Goal: Task Accomplishment & Management: Manage account settings

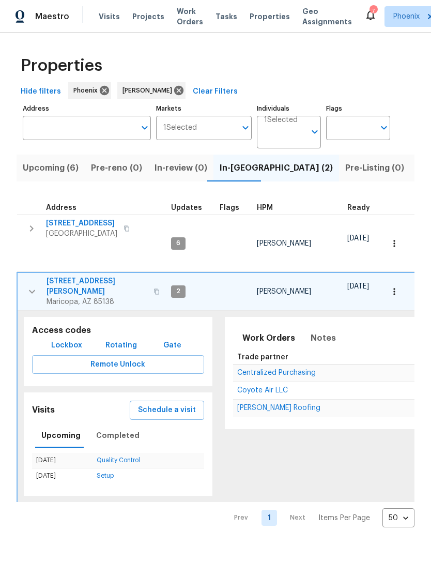
scroll to position [0, 43]
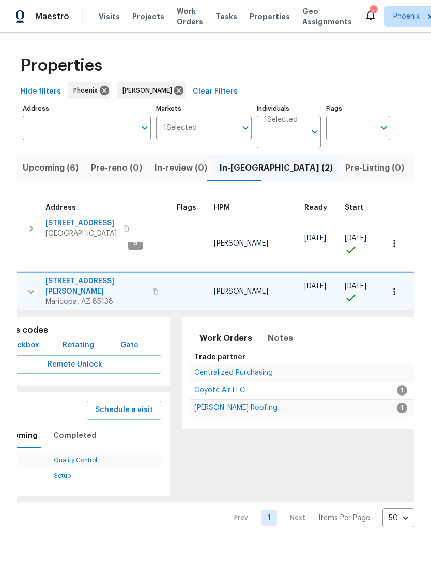
click at [51, 276] on span "43531 W Bailey Dr" at bounding box center [96, 286] width 101 height 21
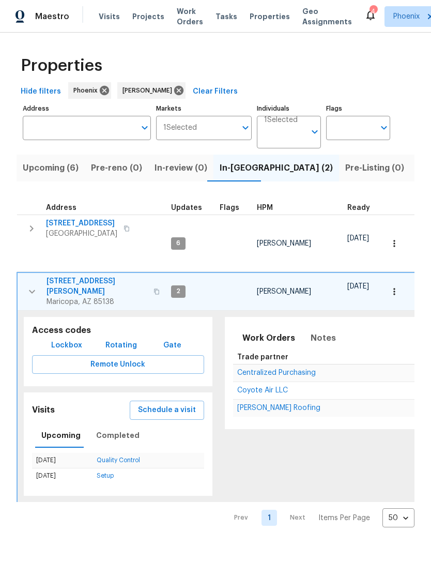
scroll to position [0, 0]
click at [58, 175] on span "Upcoming (6)" at bounding box center [51, 168] width 56 height 14
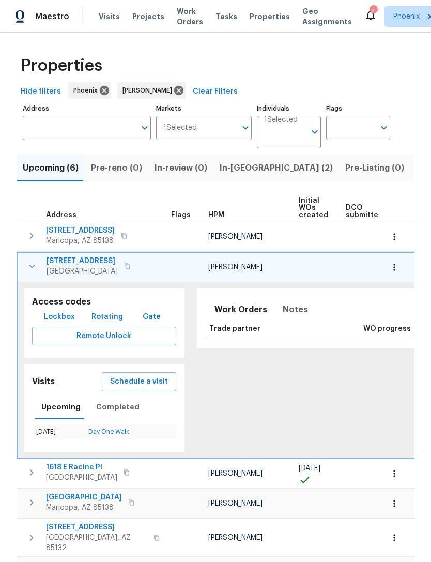
click at [34, 273] on icon "button" at bounding box center [32, 266] width 12 height 12
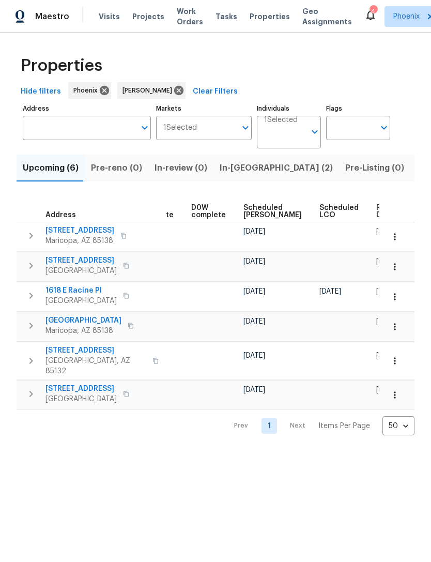
scroll to position [0, 260]
click at [377, 219] on span "Ready Date" at bounding box center [388, 211] width 23 height 14
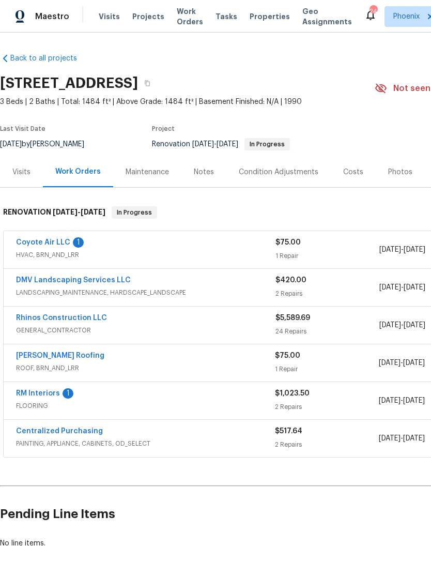
click at [55, 397] on link "RM Interiors" at bounding box center [38, 393] width 44 height 7
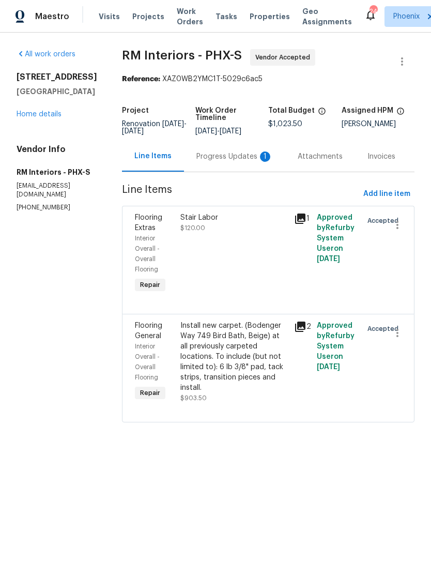
click at [245, 162] on div "Progress Updates 1" at bounding box center [235, 157] width 77 height 10
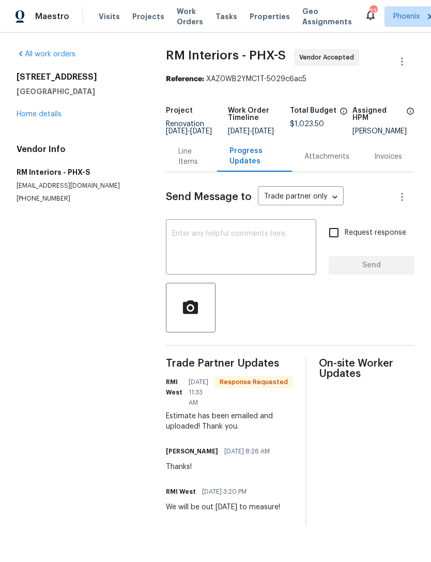
click at [271, 254] on textarea at bounding box center [241, 248] width 138 height 36
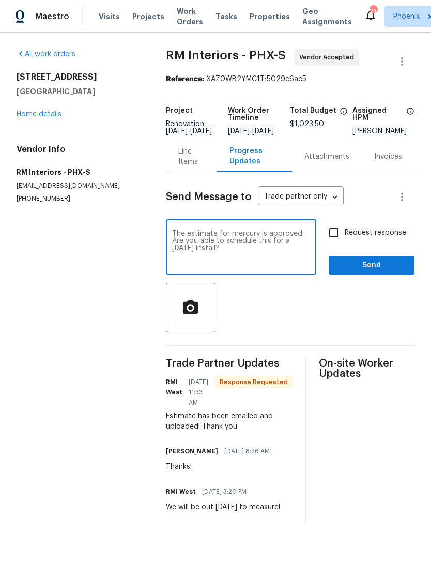
type textarea "The estimate for mercury is approved. Are you able to schedule this for a Tuesd…"
click at [388, 272] on span "Send" at bounding box center [371, 265] width 69 height 13
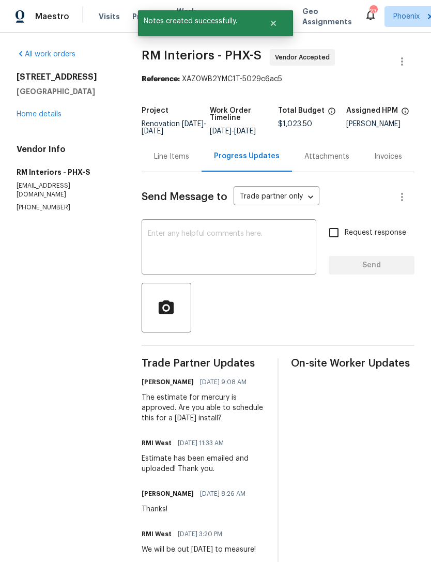
click at [58, 118] on link "Home details" at bounding box center [39, 114] width 45 height 7
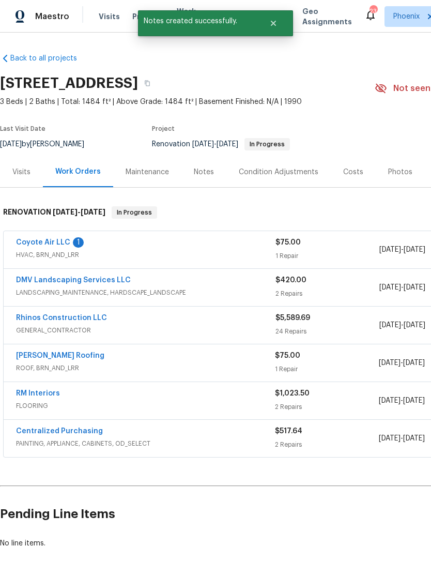
click at [80, 284] on link "DMV Landscaping Services LLC" at bounding box center [73, 280] width 115 height 7
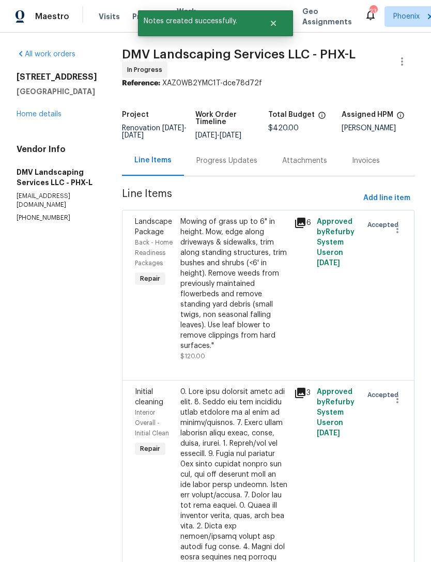
click at [236, 166] on div "Progress Updates" at bounding box center [227, 161] width 61 height 10
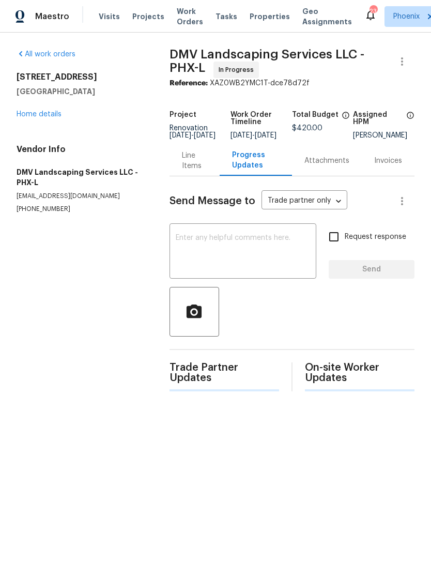
click at [247, 261] on textarea at bounding box center [243, 252] width 134 height 36
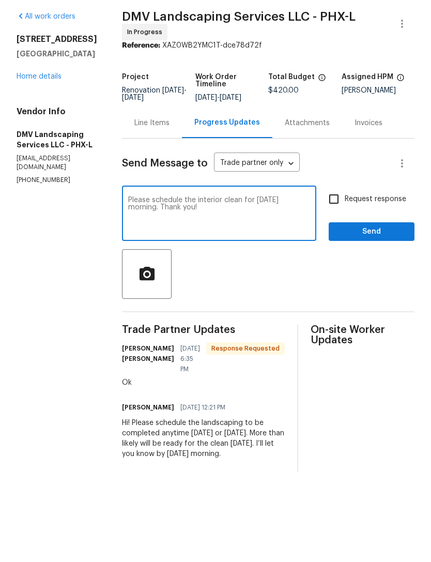
type textarea "Please schedule the interior clean for Wednesday morning. Thank you!"
click at [388, 263] on span "Send" at bounding box center [371, 269] width 69 height 13
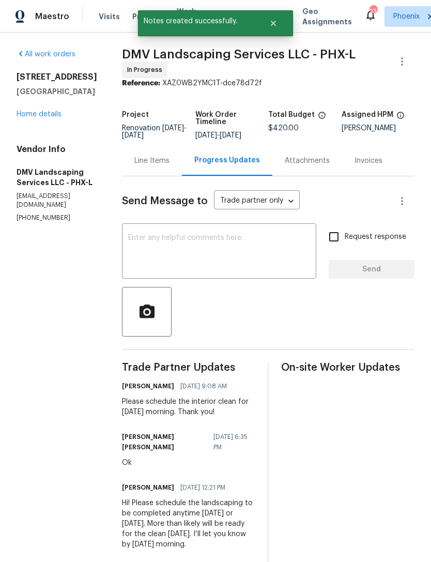
click at [50, 118] on link "Home details" at bounding box center [39, 114] width 45 height 7
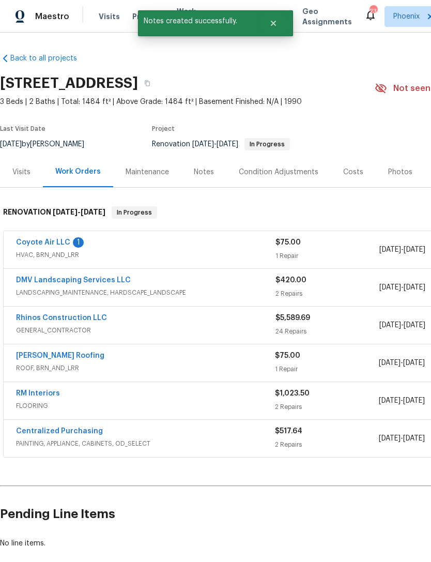
click at [52, 246] on link "Coyote Air LLC" at bounding box center [43, 242] width 54 height 7
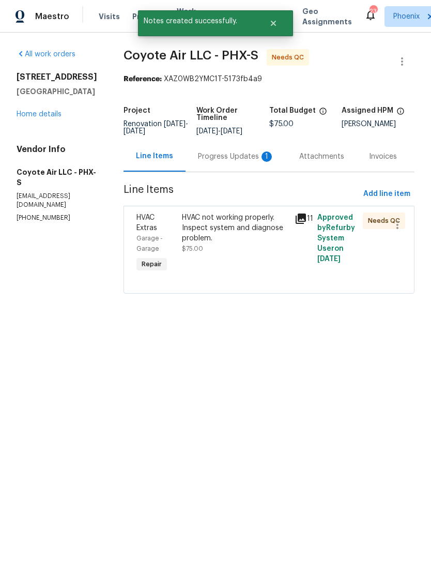
click at [241, 169] on div "Progress Updates 1" at bounding box center [236, 156] width 101 height 31
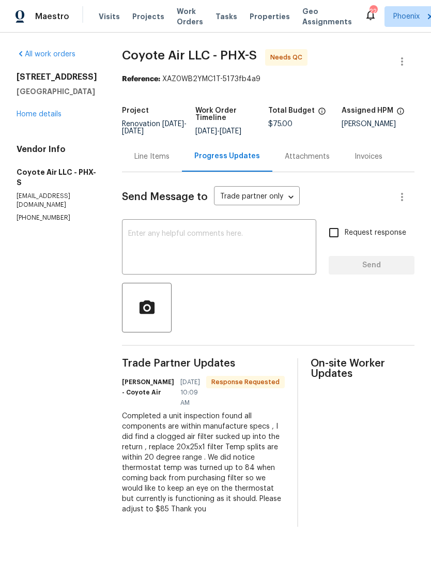
scroll to position [15, 0]
click at [142, 152] on div "Line Items" at bounding box center [151, 157] width 35 height 10
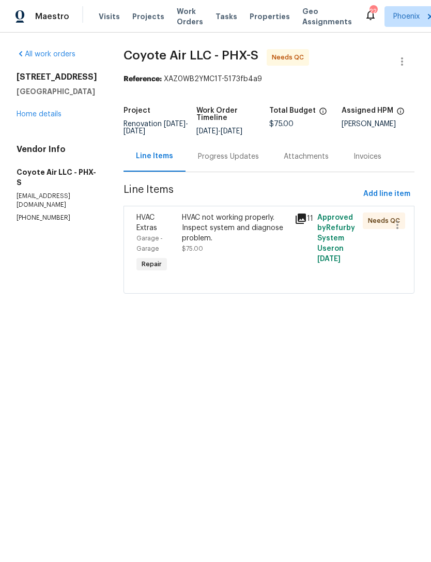
click at [260, 244] on div "HVAC not working properly. Inspect system and diagnose problem." at bounding box center [235, 228] width 107 height 31
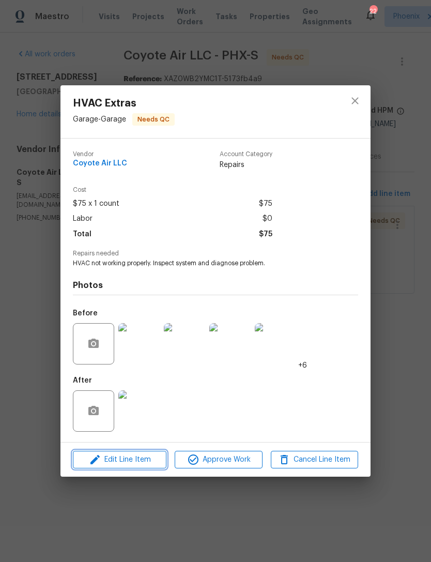
click at [148, 465] on span "Edit Line Item" at bounding box center [119, 460] width 87 height 13
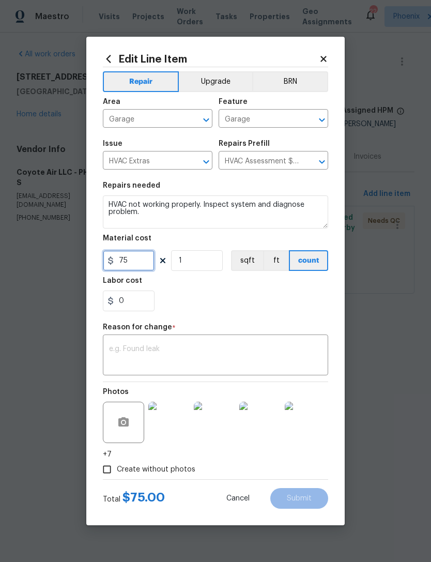
click at [141, 264] on input "75" at bounding box center [129, 260] width 52 height 21
type input "85"
click at [216, 347] on textarea at bounding box center [215, 357] width 213 height 22
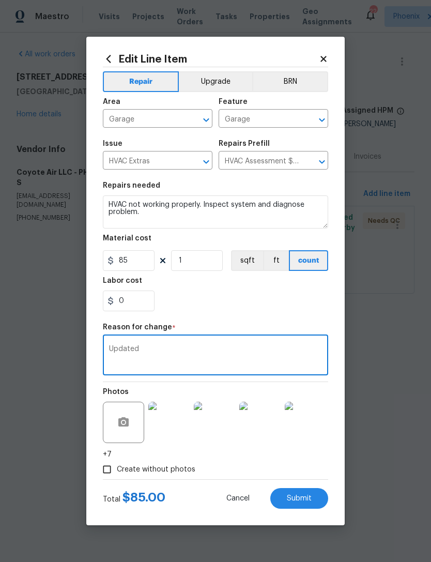
type textarea "Updated"
click at [286, 303] on div "0" at bounding box center [216, 301] width 226 height 21
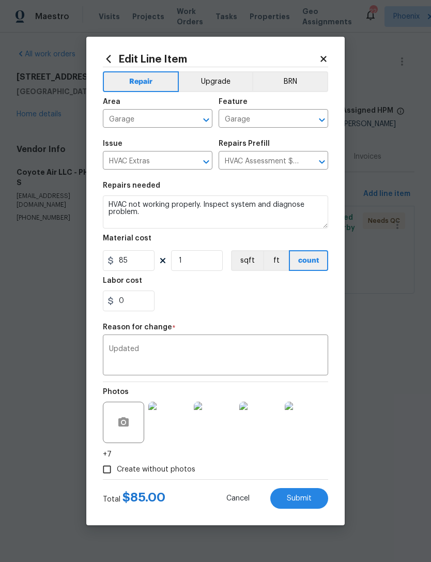
click at [309, 501] on span "Submit" at bounding box center [299, 499] width 25 height 8
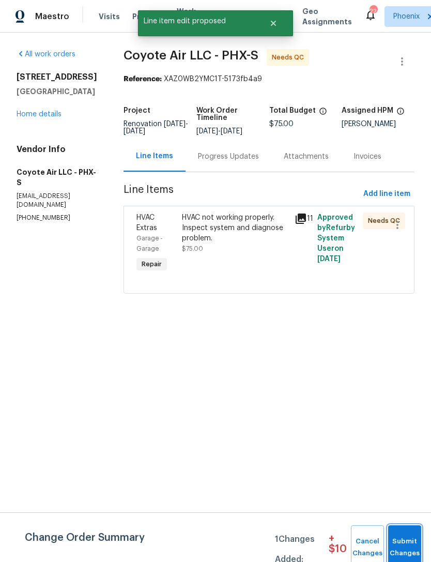
click at [402, 543] on span "Submit Changes" at bounding box center [405, 548] width 23 height 24
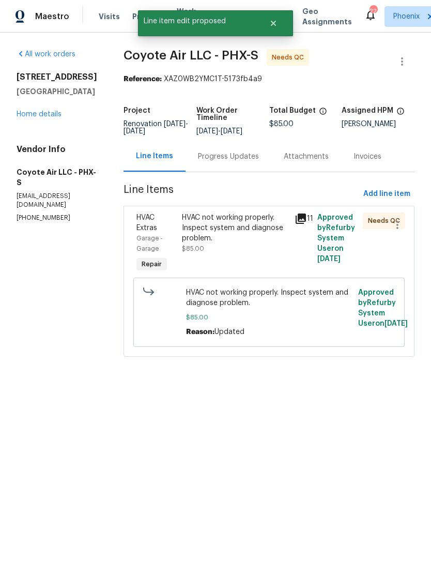
click at [263, 242] on div "HVAC not working properly. Inspect system and diagnose problem." at bounding box center [235, 228] width 107 height 31
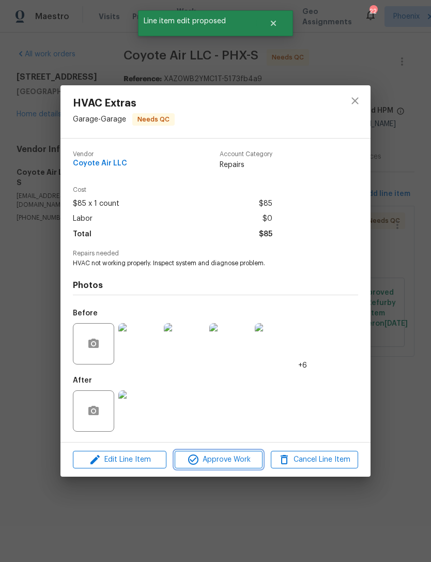
click at [227, 462] on span "Approve Work" at bounding box center [218, 460] width 81 height 13
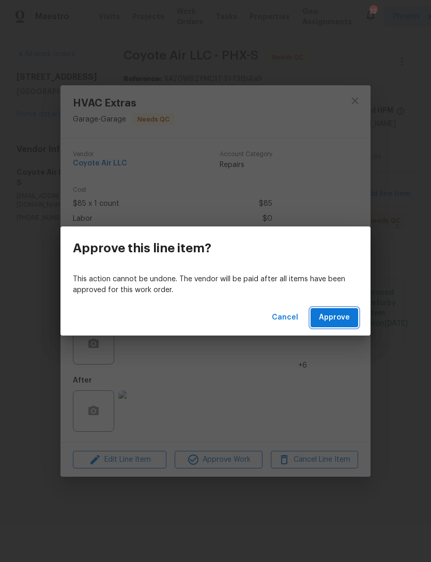
click at [350, 321] on button "Approve" at bounding box center [335, 317] width 48 height 19
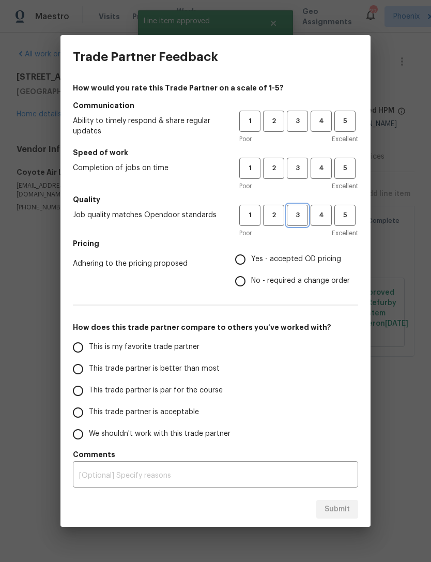
click at [300, 219] on span "3" at bounding box center [297, 215] width 19 height 12
click at [303, 171] on span "3" at bounding box center [297, 168] width 19 height 12
click at [300, 122] on span "3" at bounding box center [297, 121] width 19 height 12
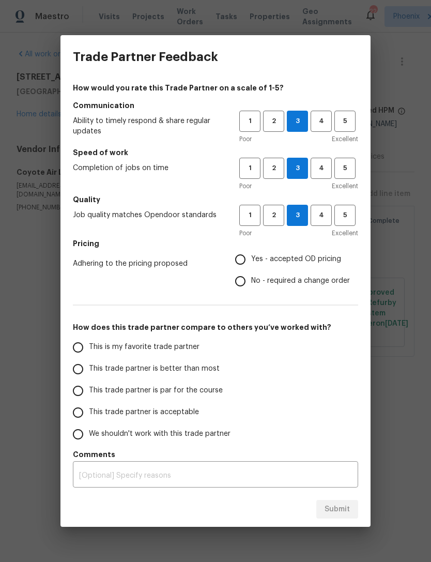
click at [245, 258] on input "Yes - accepted OD pricing" at bounding box center [241, 260] width 22 height 22
radio input "true"
click at [85, 367] on input "This trade partner is better than most" at bounding box center [78, 369] width 22 height 22
click at [352, 504] on button "Submit" at bounding box center [338, 509] width 42 height 19
radio input "true"
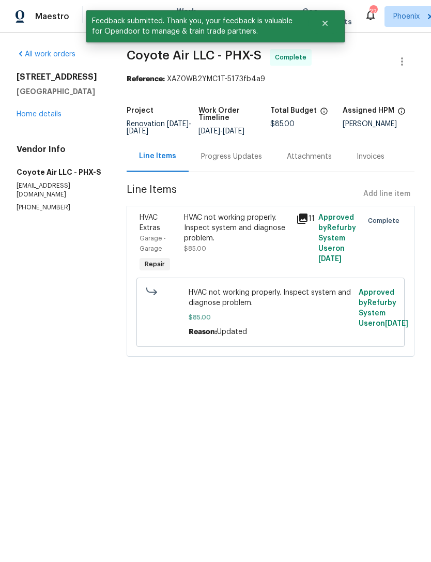
click at [46, 118] on link "Home details" at bounding box center [39, 114] width 45 height 7
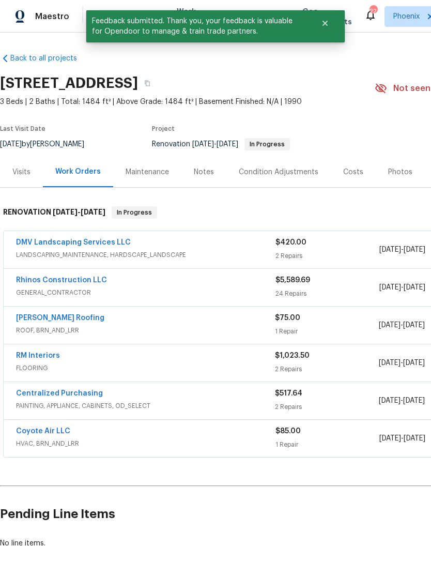
click at [209, 177] on div "Notes" at bounding box center [204, 172] width 20 height 10
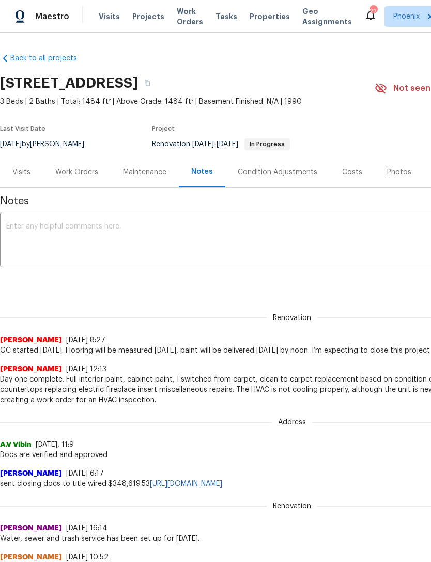
click at [81, 234] on textarea at bounding box center [292, 241] width 572 height 36
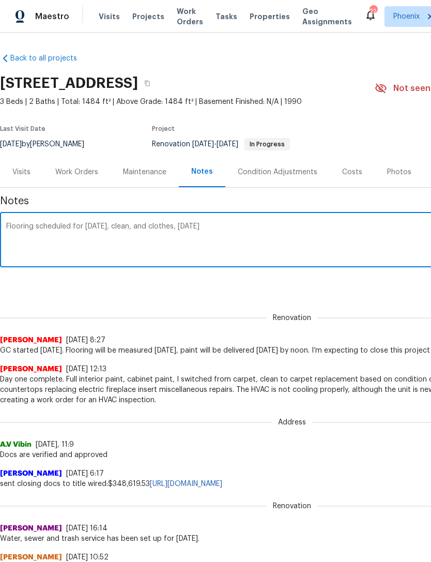
click at [179, 236] on textarea "Flooring scheduled for Tuesday, clean, and clothes, Wednesday" at bounding box center [292, 241] width 572 height 36
click at [139, 239] on textarea "Flooring scheduled for Tuesday, clean, and close Wednesday" at bounding box center [292, 241] width 572 height 36
click at [229, 236] on textarea "Flooring scheduled for Tuesday, clean and close Wednesday" at bounding box center [292, 241] width 572 height 36
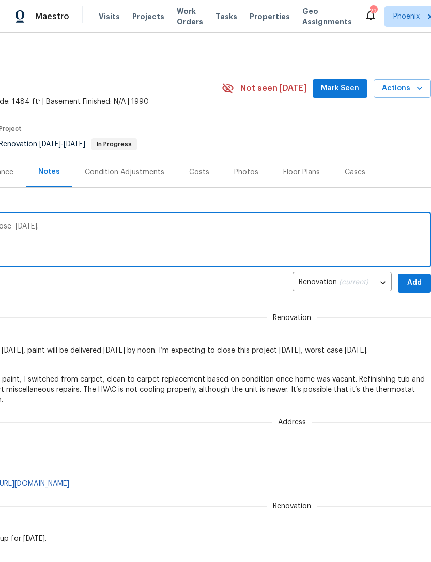
scroll to position [0, 153]
type textarea "Flooring scheduled for Tuesday, clean and close Wednesday."
click at [413, 290] on span "Add" at bounding box center [415, 283] width 17 height 13
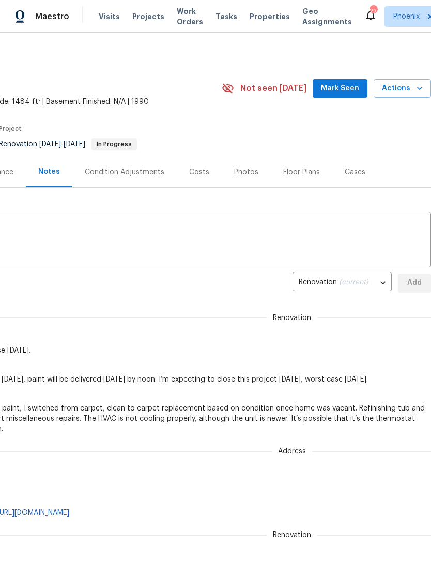
click at [348, 95] on span "Mark Seen" at bounding box center [340, 88] width 38 height 13
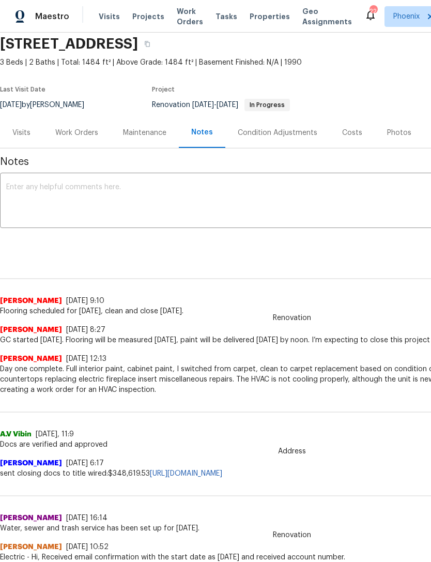
scroll to position [40, 0]
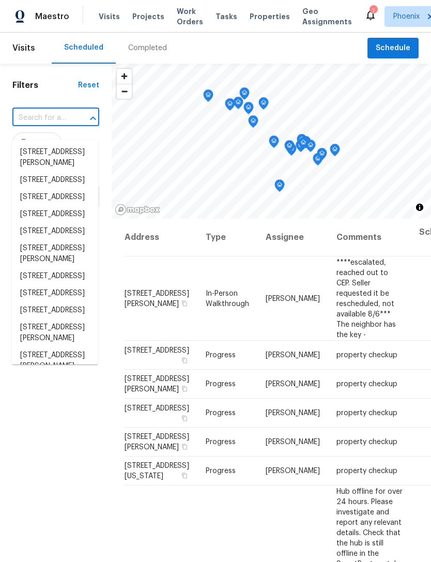
click at [41, 126] on input "text" at bounding box center [41, 118] width 58 height 16
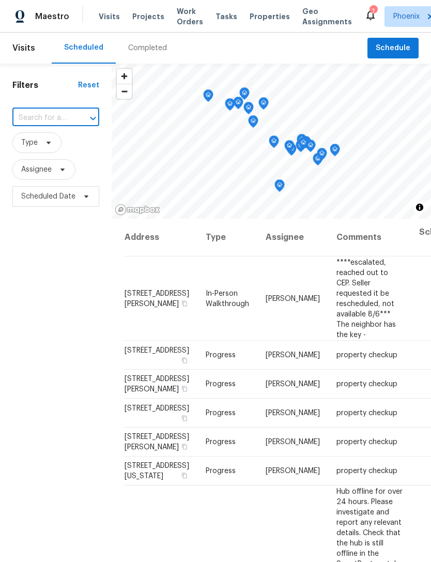
type input "5054 W Mercury Way"
click at [50, 158] on li "5054 W Mercury Way, Chandler, AZ 85226" at bounding box center [55, 152] width 86 height 17
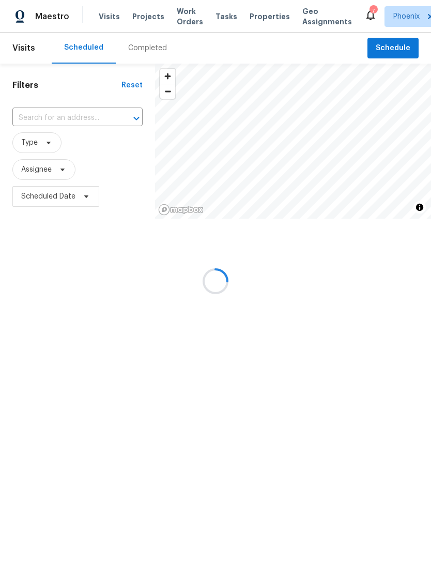
type input "5054 W Mercury Way, Chandler, AZ 85226"
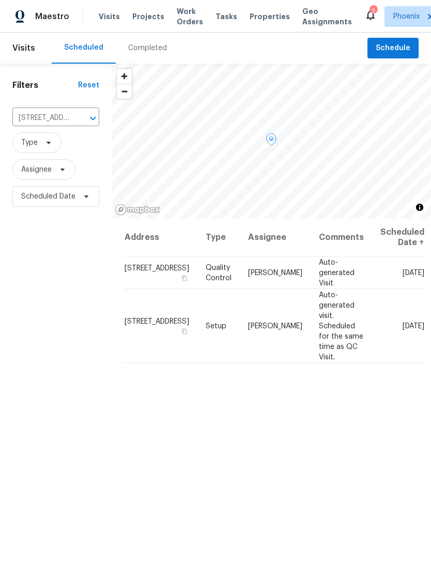
click at [0, 0] on icon at bounding box center [0, 0] width 0 height 0
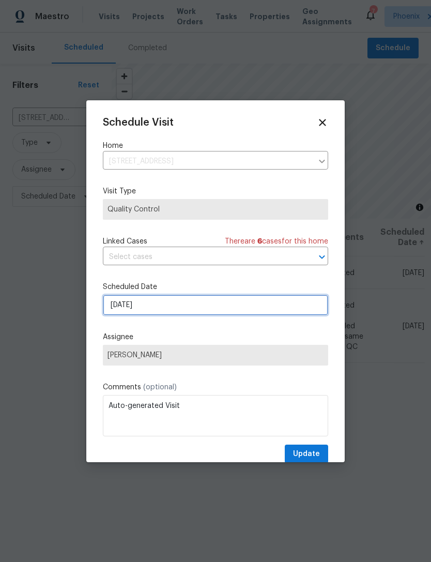
click at [216, 308] on input "8/21/2025" at bounding box center [216, 305] width 226 height 21
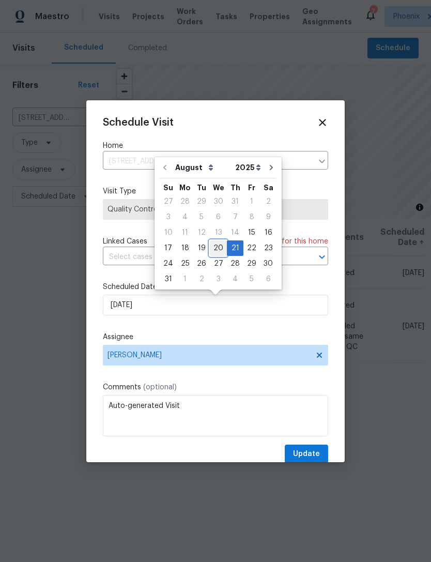
click at [216, 247] on div "20" at bounding box center [218, 248] width 17 height 14
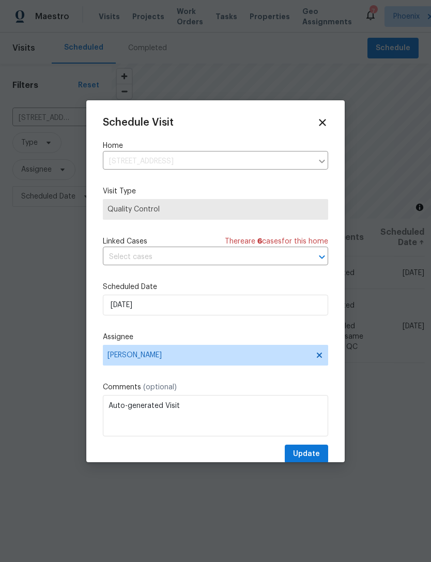
type input "[DATE]"
click at [314, 456] on span "Update" at bounding box center [306, 454] width 27 height 13
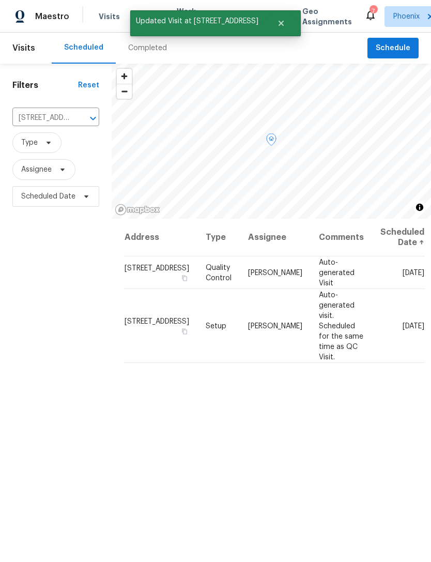
click at [0, 0] on icon at bounding box center [0, 0] width 0 height 0
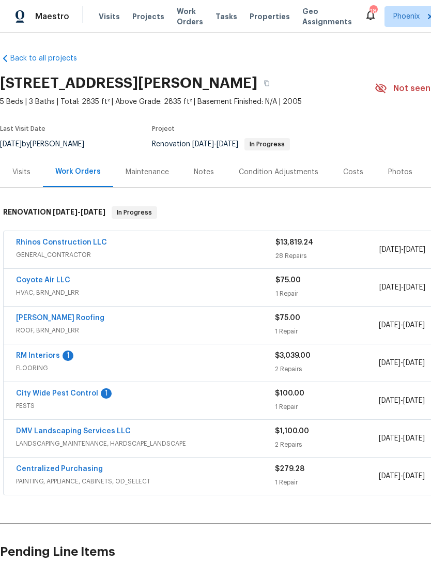
click at [42, 359] on link "RM Interiors" at bounding box center [38, 355] width 44 height 7
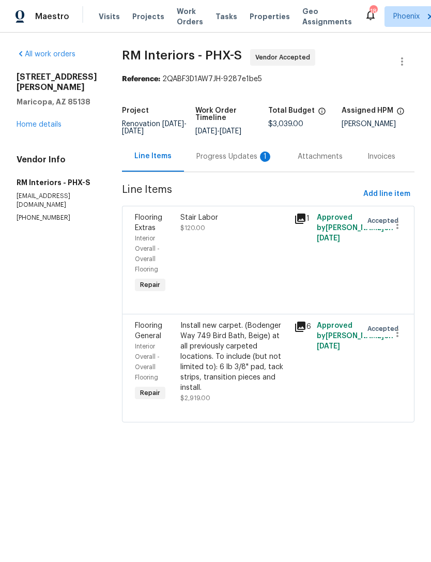
click at [237, 162] on div "Progress Updates 1" at bounding box center [235, 157] width 77 height 10
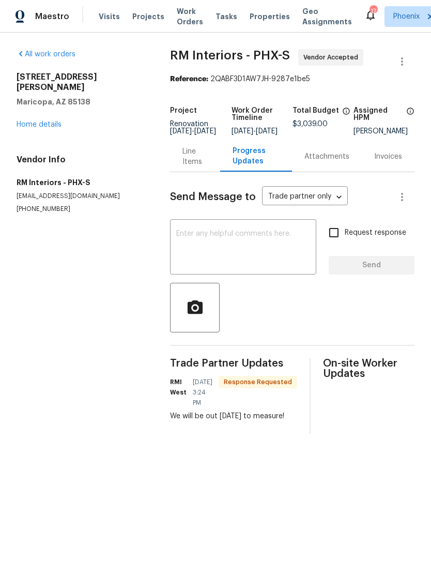
click at [236, 257] on textarea at bounding box center [243, 248] width 134 height 36
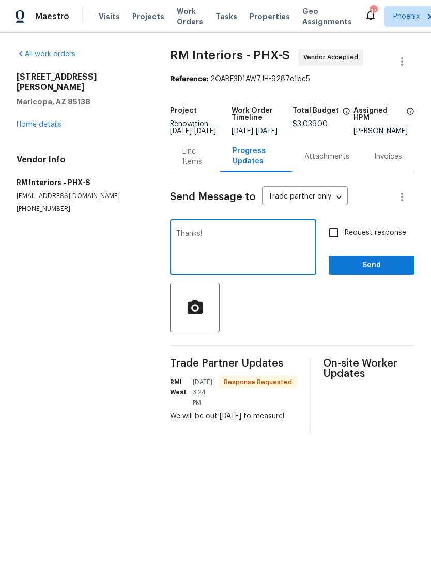
type textarea "Thanks!"
click at [394, 272] on span "Send" at bounding box center [371, 265] width 69 height 13
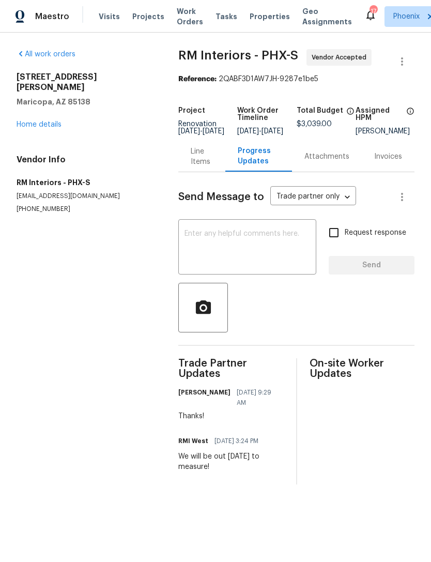
click at [49, 127] on link "Home details" at bounding box center [39, 124] width 45 height 7
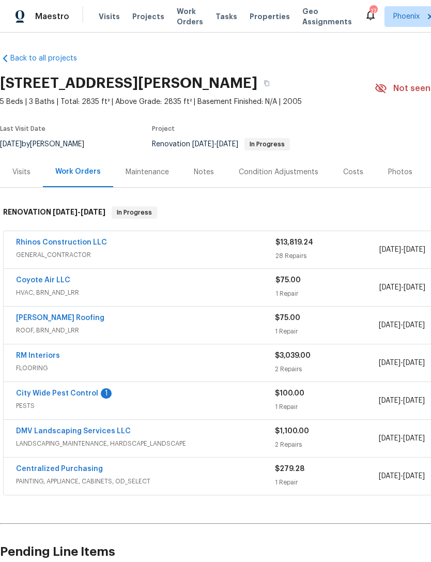
click at [93, 397] on link "City Wide Pest Control" at bounding box center [57, 393] width 82 height 7
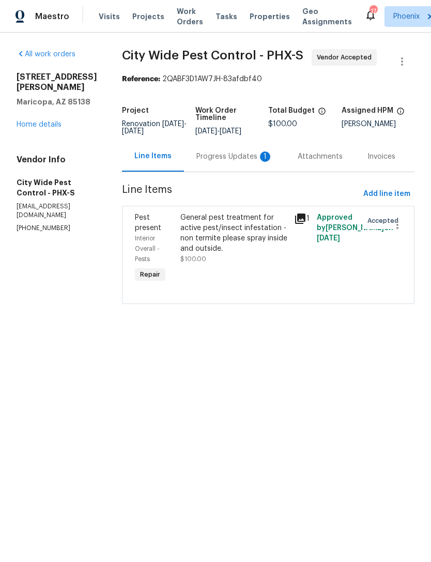
click at [239, 162] on div "Progress Updates 1" at bounding box center [235, 157] width 77 height 10
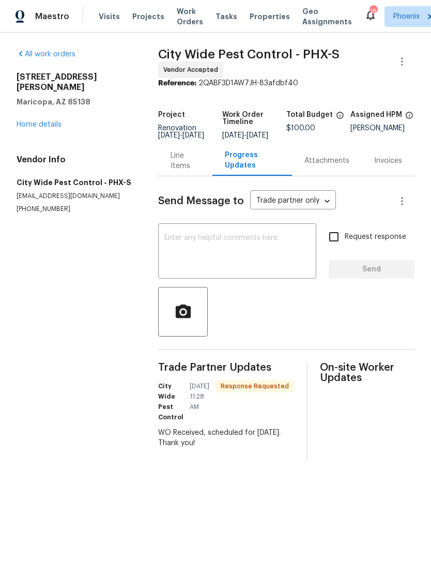
click at [250, 259] on textarea at bounding box center [237, 252] width 146 height 36
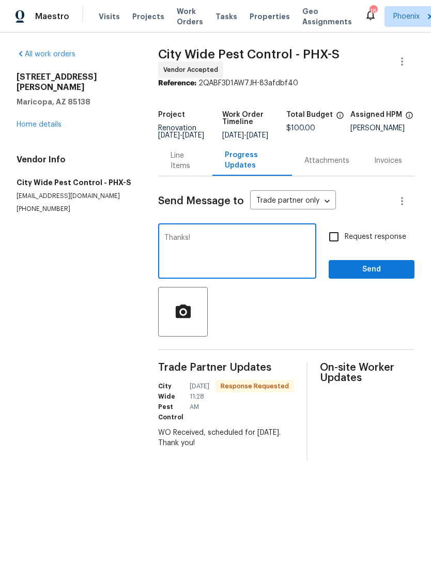
type textarea "Thanks!"
click at [393, 276] on span "Send" at bounding box center [371, 269] width 69 height 13
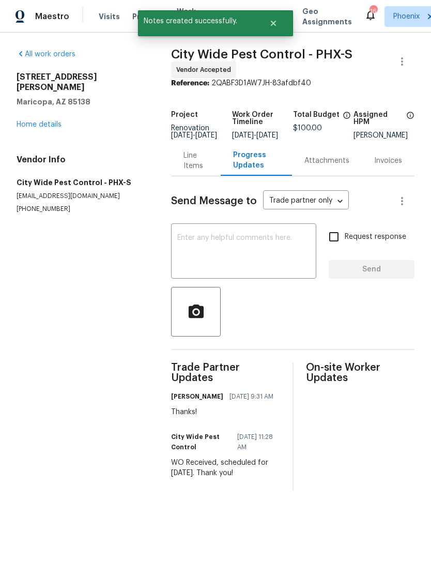
click at [47, 124] on link "Home details" at bounding box center [39, 124] width 45 height 7
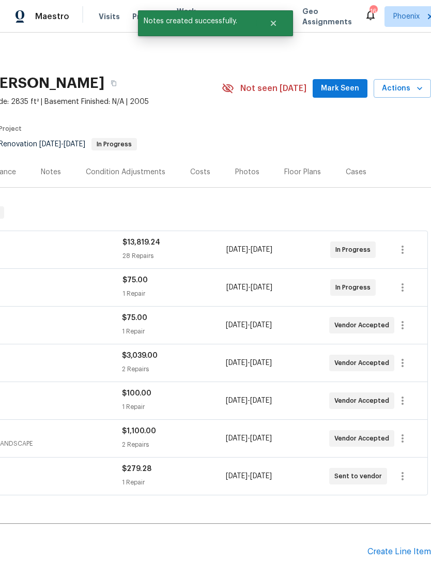
scroll to position [0, 153]
click at [343, 95] on span "Mark Seen" at bounding box center [340, 88] width 38 height 13
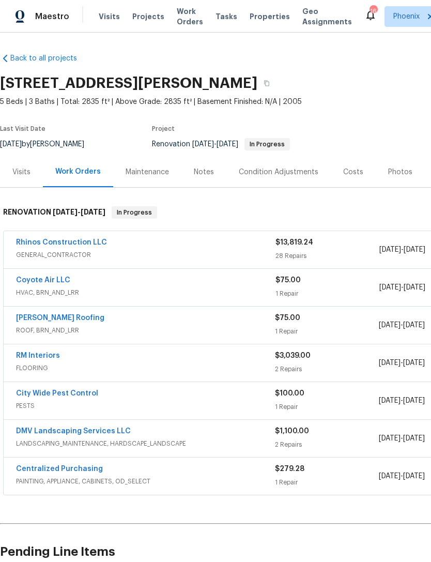
scroll to position [0, 0]
click at [98, 435] on link "DMV Landscaping Services LLC" at bounding box center [73, 431] width 115 height 7
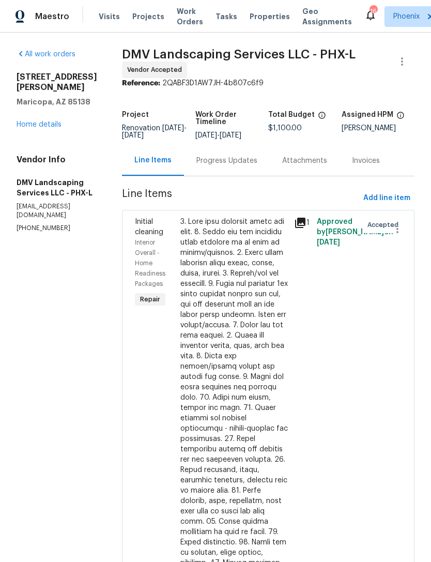
click at [228, 166] on div "Progress Updates" at bounding box center [227, 161] width 61 height 10
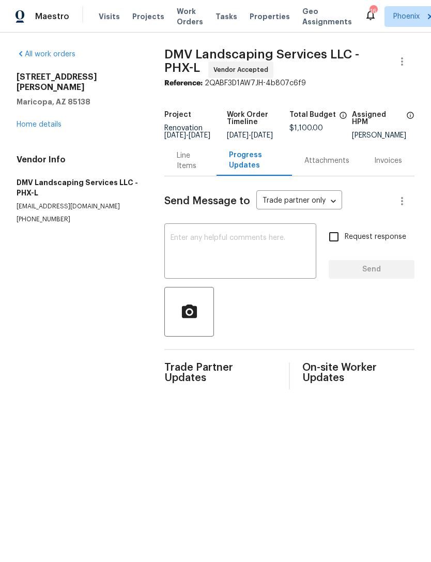
click at [275, 253] on textarea at bounding box center [241, 252] width 140 height 36
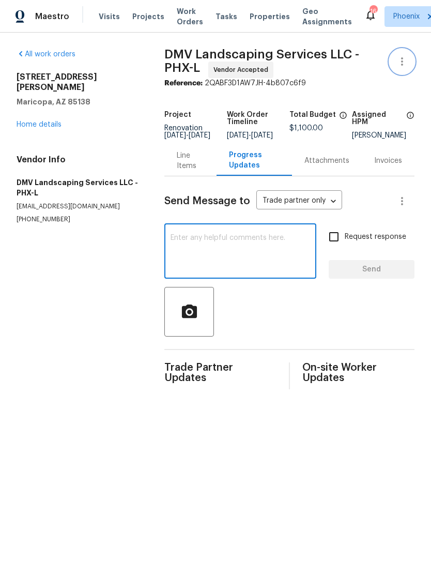
click at [401, 66] on icon "button" at bounding box center [402, 61] width 2 height 8
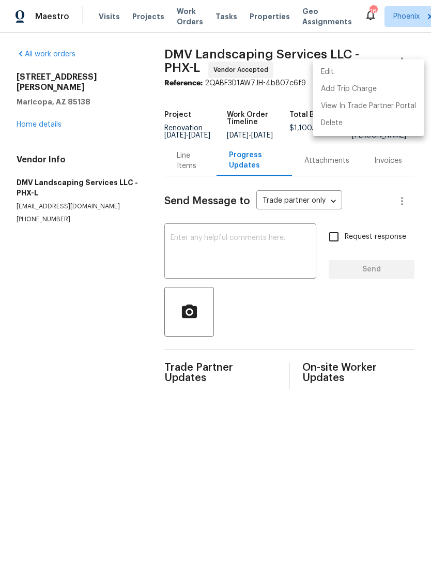
click at [343, 73] on li "Edit" at bounding box center [369, 72] width 112 height 17
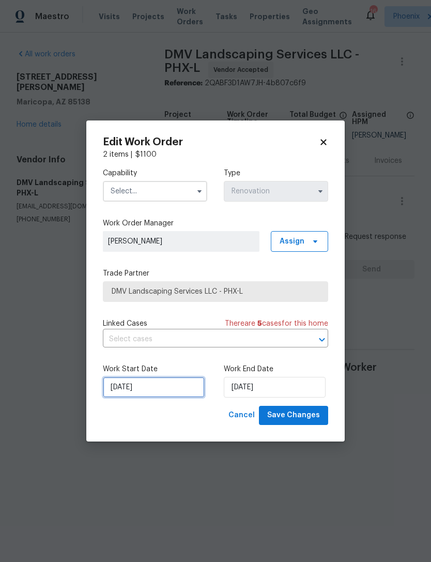
click at [173, 383] on input "[DATE]" at bounding box center [154, 387] width 102 height 21
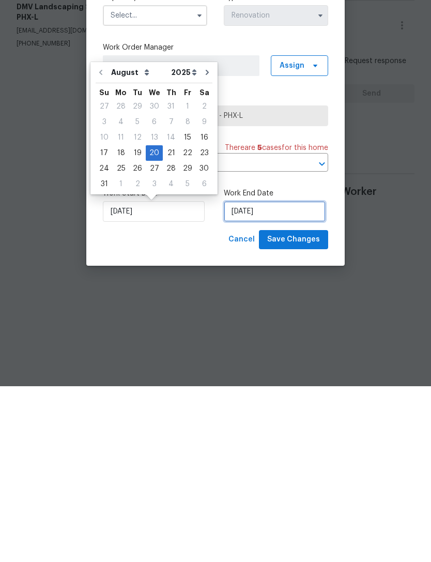
click at [278, 377] on input "9/1/2025" at bounding box center [275, 387] width 102 height 21
select select "8"
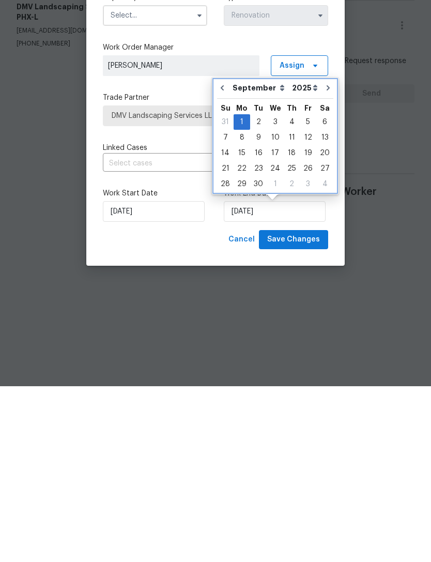
click at [220, 260] on icon "Go to previous month" at bounding box center [222, 264] width 8 height 8
type input "[DATE]"
select select "7"
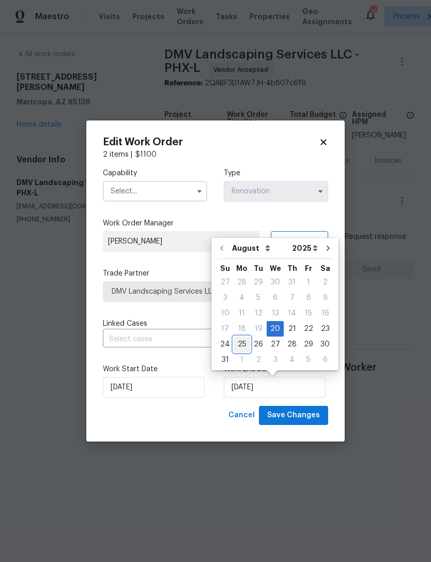
click at [238, 342] on div "25" at bounding box center [242, 344] width 17 height 14
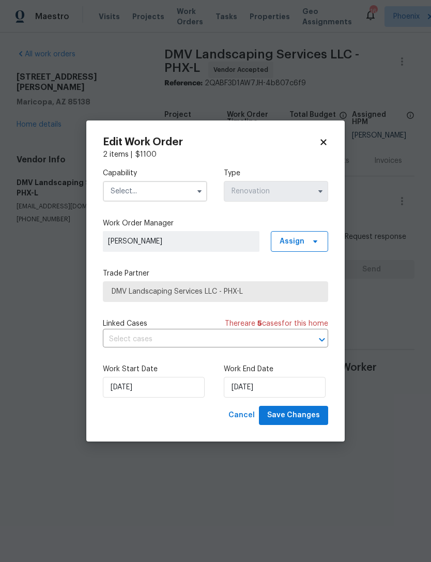
type input "8/25/2025"
click at [303, 415] on span "Save Changes" at bounding box center [293, 415] width 53 height 13
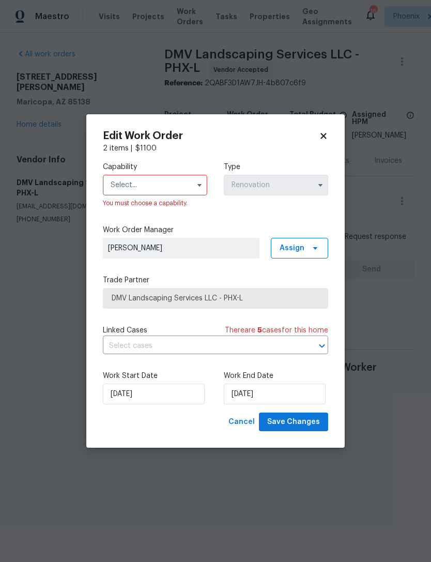
click at [172, 186] on input "text" at bounding box center [155, 185] width 104 height 21
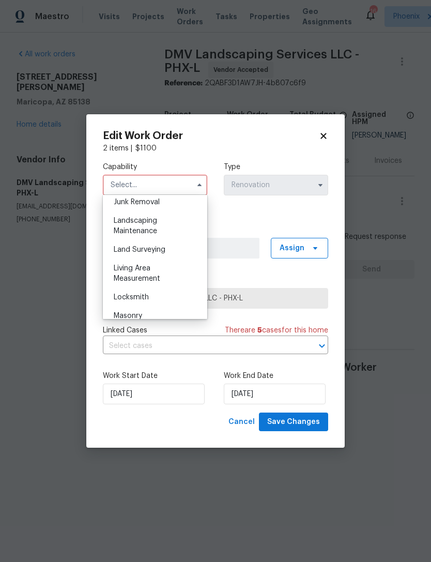
scroll to position [668, 0]
click at [133, 221] on span "Landscaping Maintenance" at bounding box center [135, 225] width 43 height 18
type input "Landscaping Maintenance"
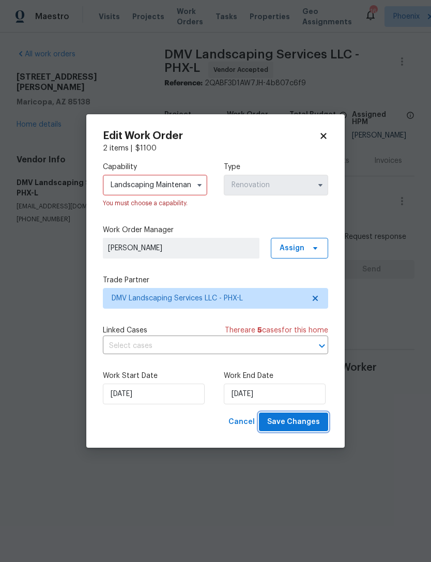
click at [302, 423] on span "Save Changes" at bounding box center [293, 422] width 53 height 13
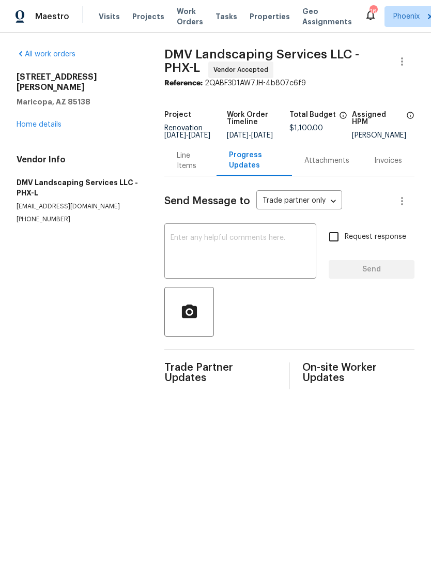
click at [277, 262] on textarea at bounding box center [241, 252] width 140 height 36
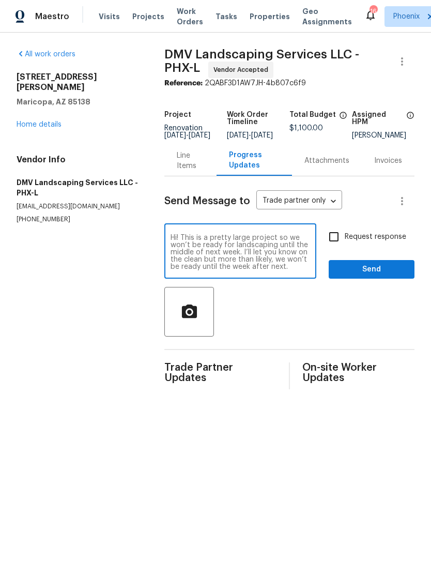
type textarea "Hi! This is a pretty large project so we won’t be ready for landscaping until t…"
click at [393, 276] on span "Send" at bounding box center [371, 269] width 69 height 13
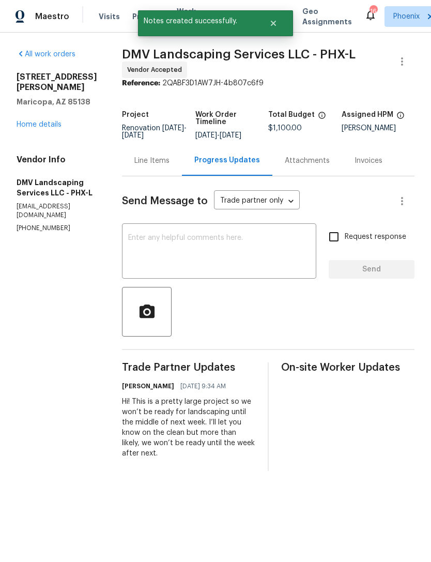
click at [44, 128] on div "43531 W Bailey Dr Maricopa, AZ 85138 Home details" at bounding box center [57, 101] width 81 height 58
click at [58, 128] on link "Home details" at bounding box center [39, 124] width 45 height 7
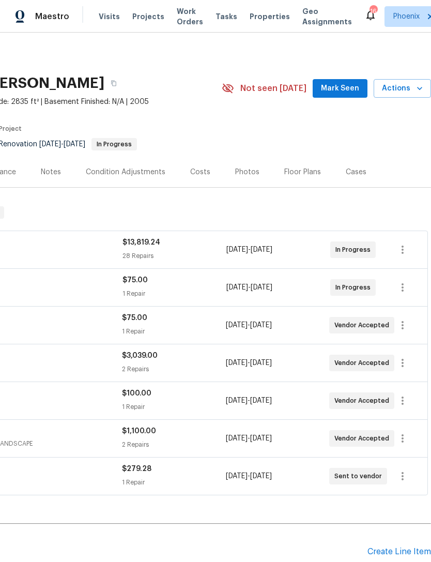
scroll to position [0, 153]
click at [350, 95] on span "Mark Seen" at bounding box center [340, 88] width 38 height 13
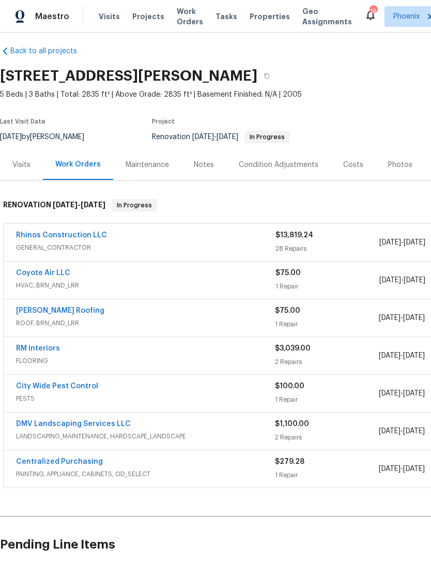
scroll to position [8, 0]
click at [204, 170] on div "Notes" at bounding box center [204, 164] width 20 height 10
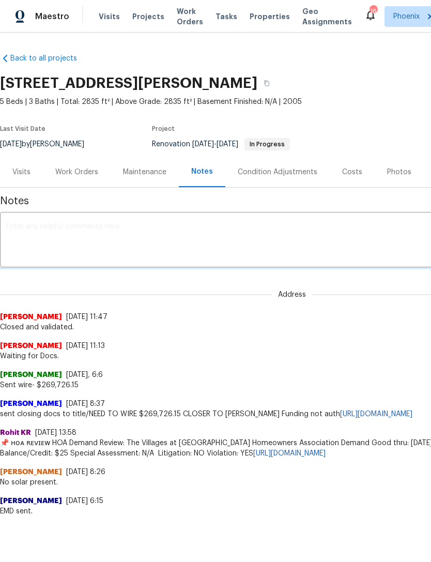
click at [164, 236] on textarea at bounding box center [292, 241] width 572 height 36
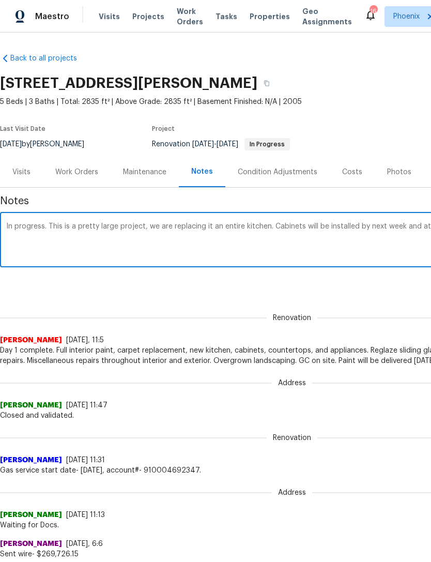
scroll to position [0, 153]
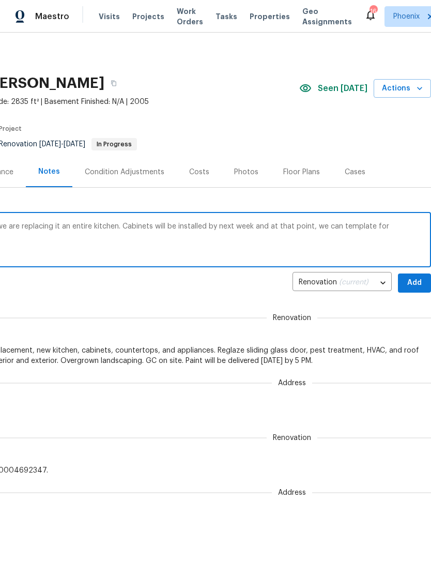
type textarea "In progress. This is a pretty large project, we are replacing it an entire kitc…"
click at [415, 288] on span "Add" at bounding box center [415, 283] width 17 height 13
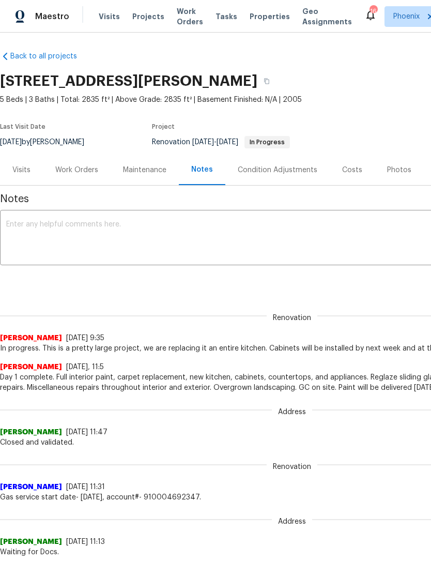
scroll to position [2, 0]
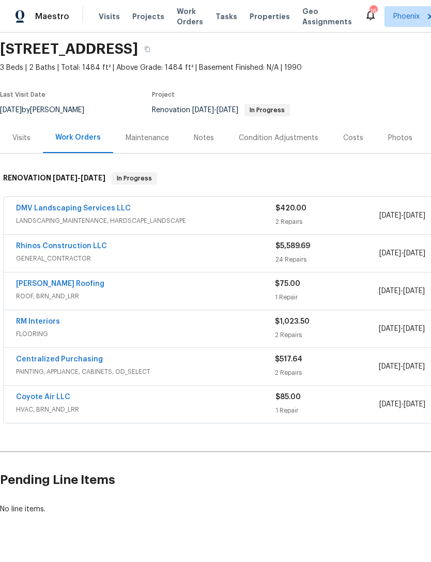
scroll to position [34, 0]
